Goal: Task Accomplishment & Management: Complete application form

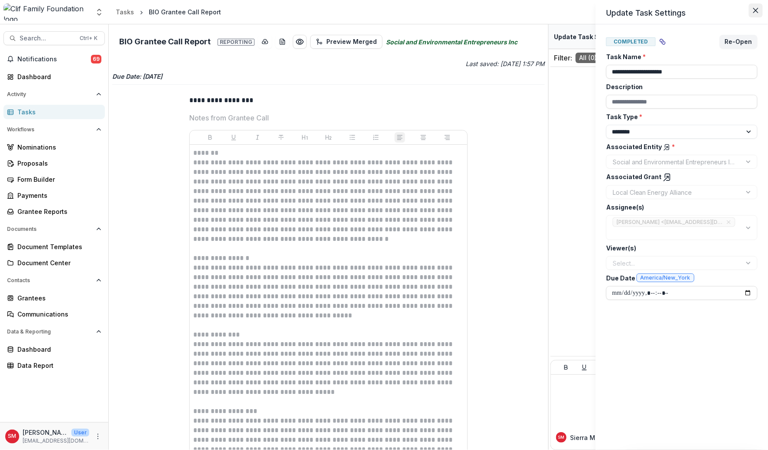
click at [758, 9] on icon "Close" at bounding box center [755, 10] width 5 height 5
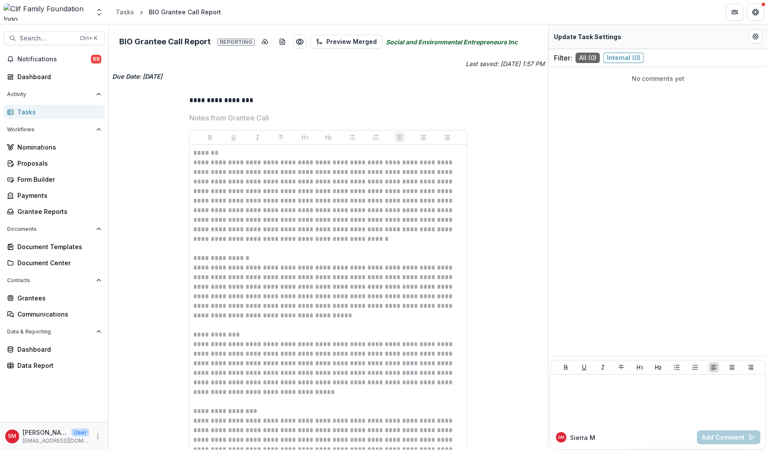
click at [71, 114] on div "Tasks" at bounding box center [57, 111] width 80 height 9
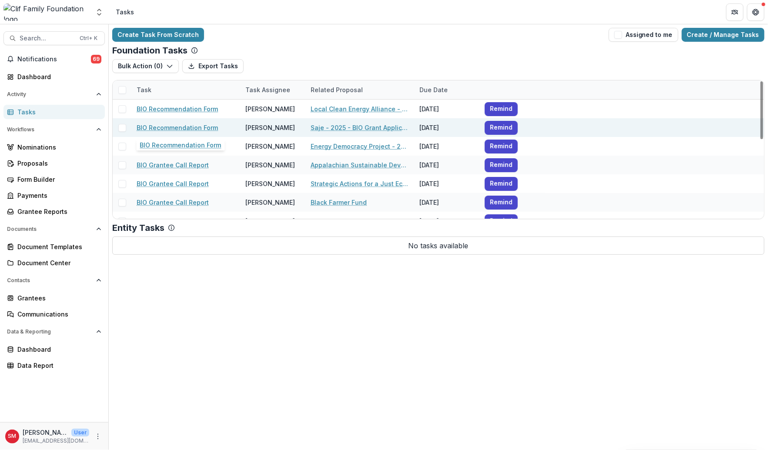
click at [199, 125] on link "BIO Recommendation Form" at bounding box center [177, 127] width 81 height 9
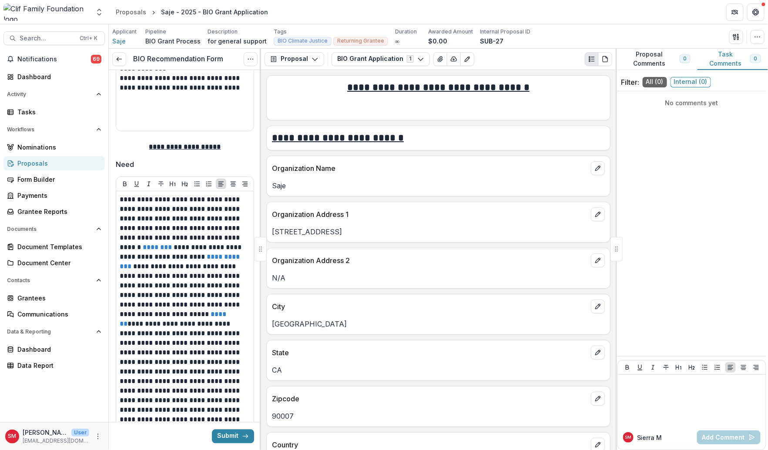
scroll to position [848, 0]
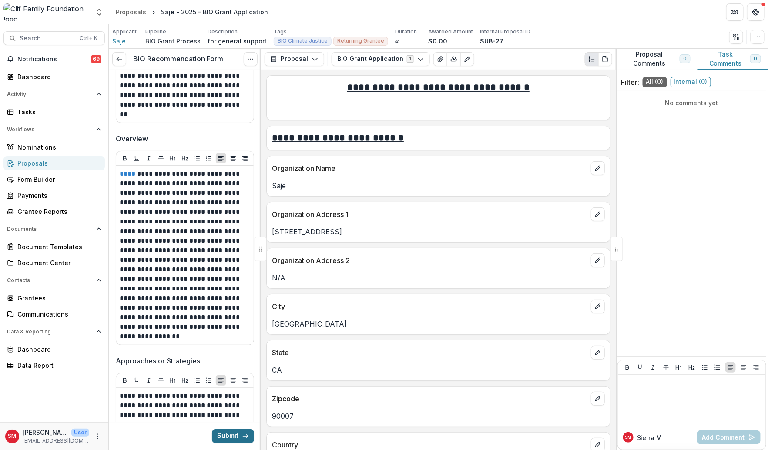
click at [223, 433] on button "Submit" at bounding box center [233, 436] width 42 height 14
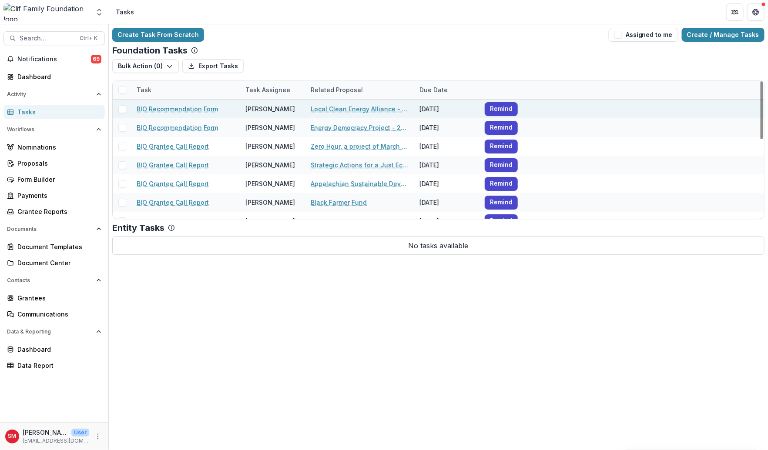
click at [208, 110] on link "BIO Recommendation Form" at bounding box center [177, 108] width 81 height 9
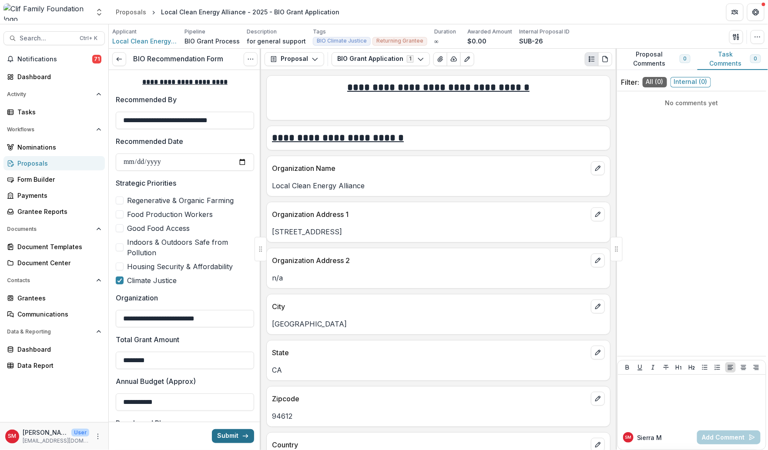
click at [228, 435] on button "Submit" at bounding box center [233, 436] width 42 height 14
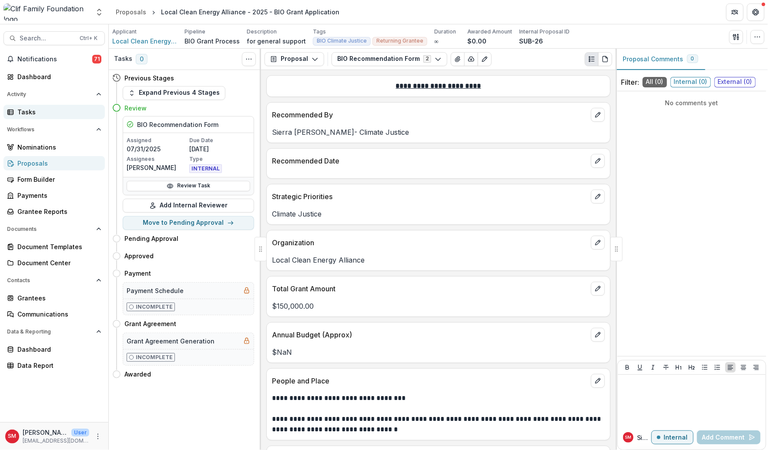
click at [58, 110] on div "Tasks" at bounding box center [57, 111] width 80 height 9
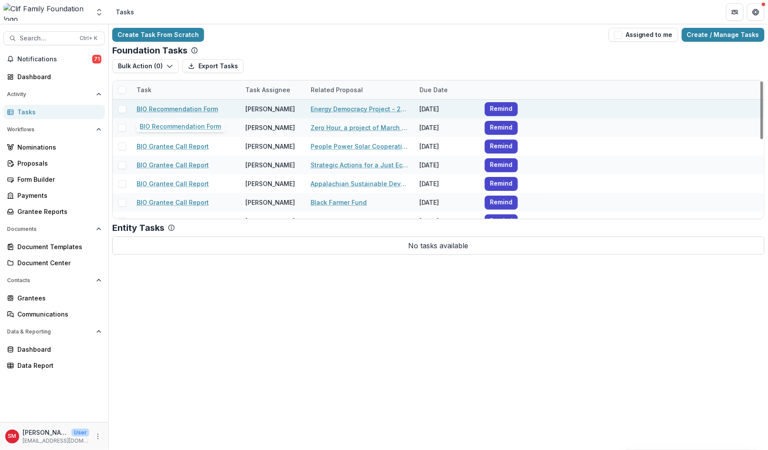
click at [198, 104] on link "BIO Recommendation Form" at bounding box center [177, 108] width 81 height 9
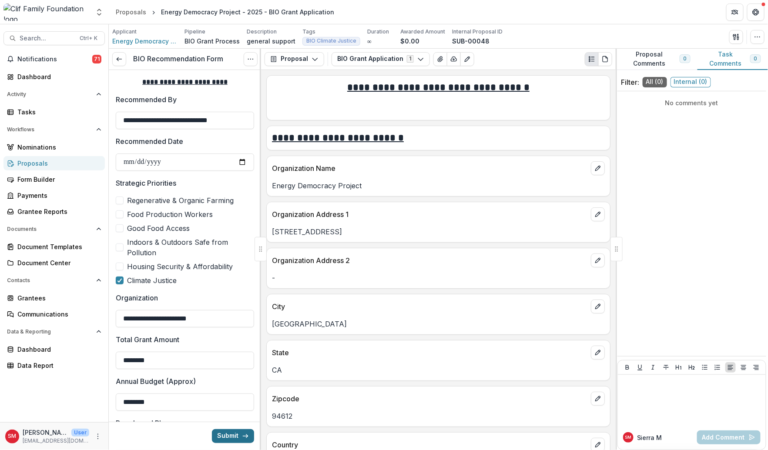
click at [229, 435] on button "Submit" at bounding box center [233, 436] width 42 height 14
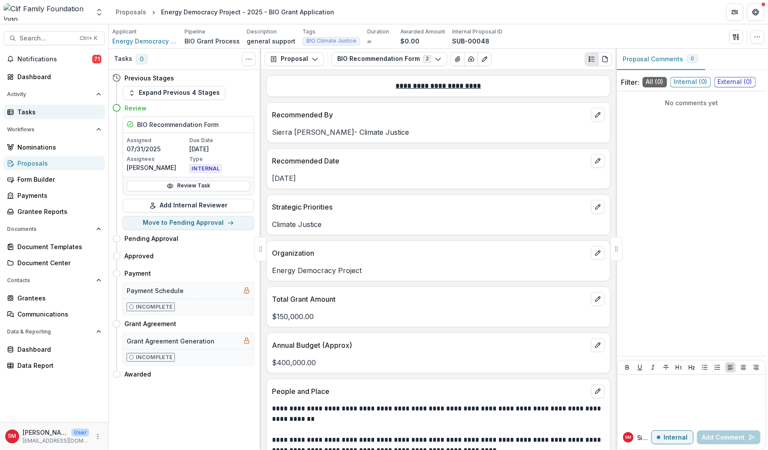
click at [79, 115] on div "Tasks" at bounding box center [57, 111] width 80 height 9
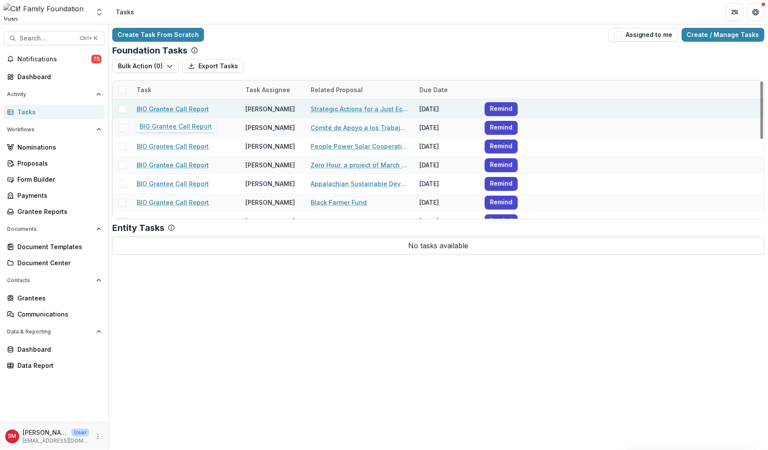
click at [168, 111] on link "BIO Grantee Call Report" at bounding box center [173, 108] width 72 height 9
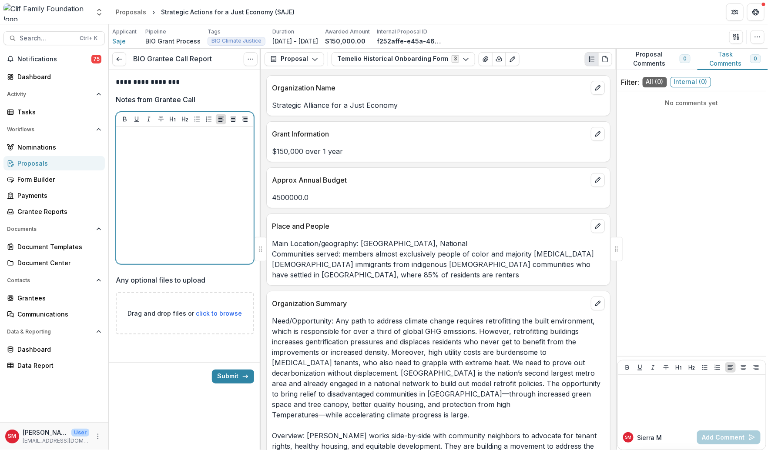
click at [200, 161] on div at bounding box center [185, 195] width 131 height 131
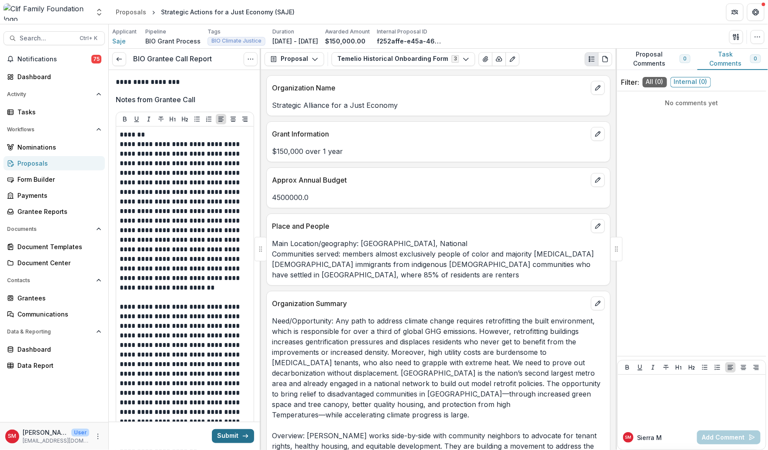
click at [230, 435] on button "Submit" at bounding box center [233, 436] width 42 height 14
